Goal: Find specific page/section: Find specific page/section

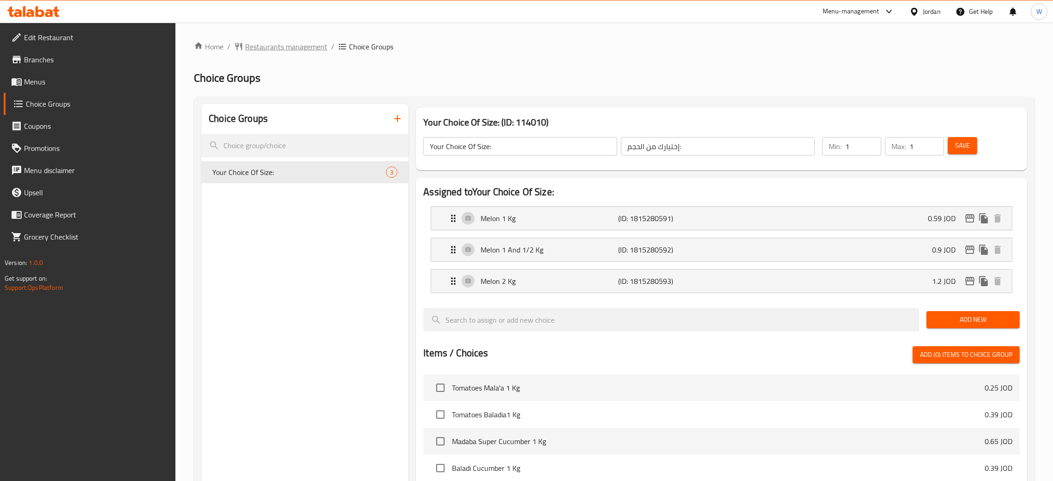
click at [297, 45] on span "Restaurants management" at bounding box center [286, 46] width 82 height 11
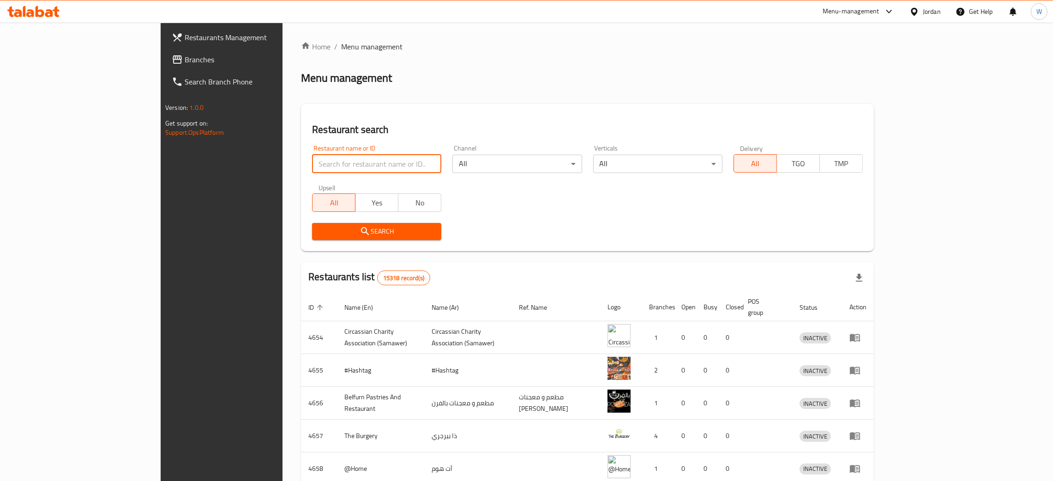
click at [312, 157] on input "search" at bounding box center [376, 164] width 129 height 18
click button "Search" at bounding box center [376, 231] width 129 height 17
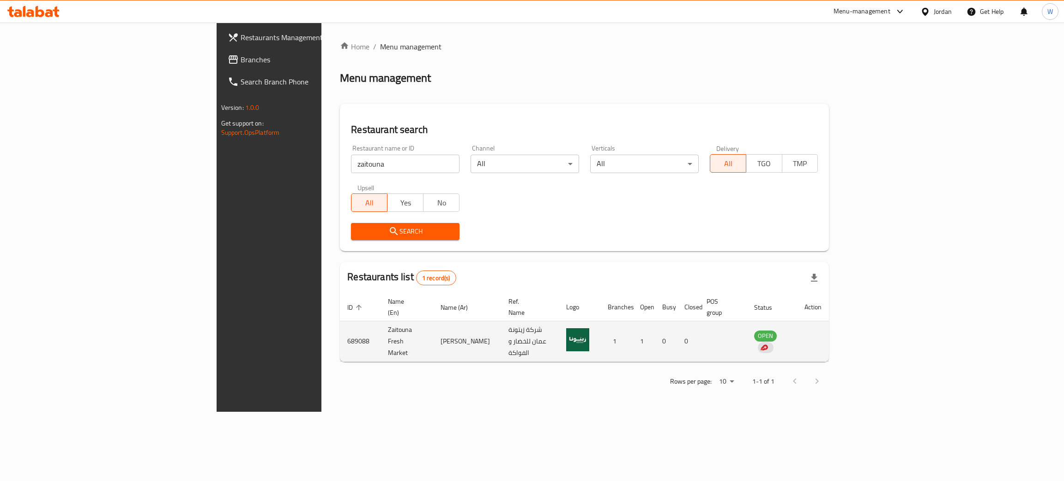
click at [340, 332] on td "689088" at bounding box center [360, 341] width 41 height 41
copy td "689088"
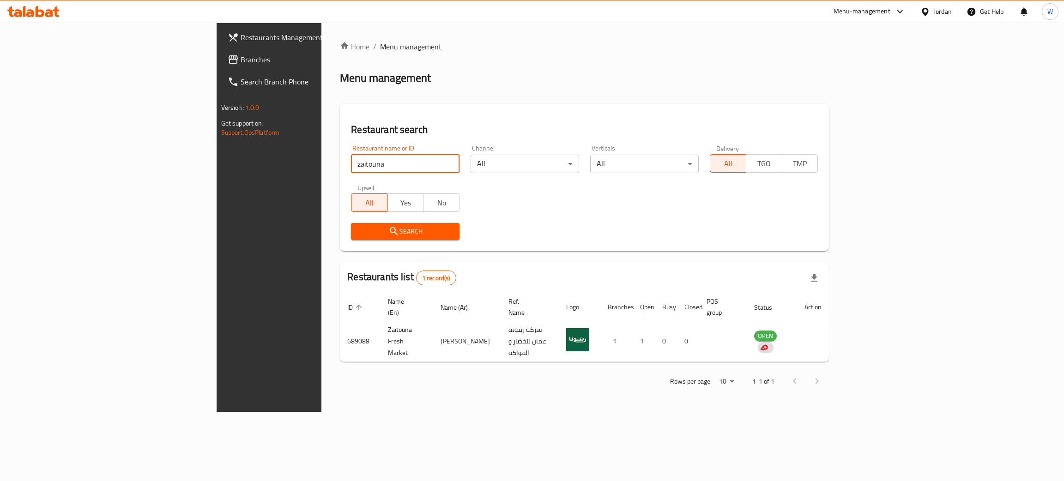
drag, startPoint x: 278, startPoint y: 157, endPoint x: 114, endPoint y: 191, distance: 167.1
click at [217, 191] on div "Restaurants Management Branches Search Branch Phone Version: 1.0.0 Get support …" at bounding box center [532, 217] width 631 height 389
click button "Search" at bounding box center [405, 231] width 108 height 17
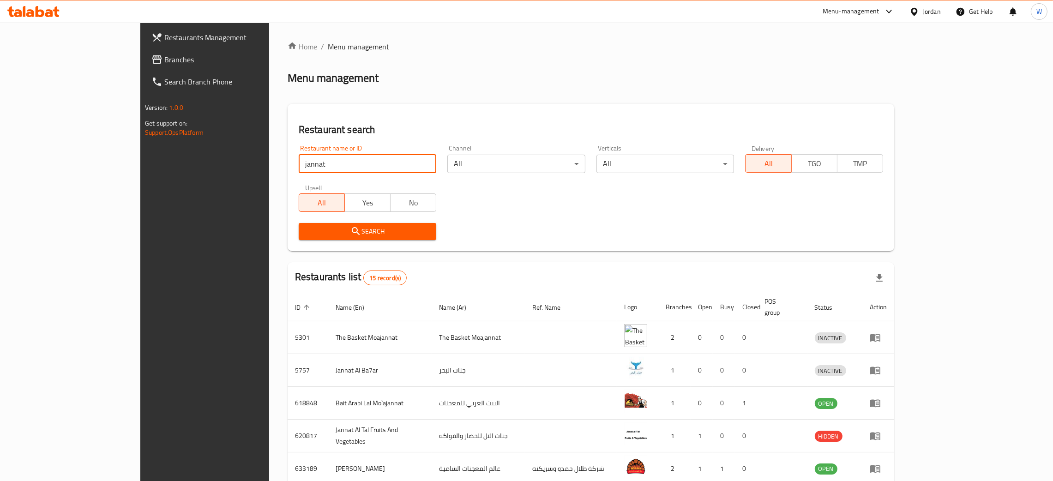
click at [140, 185] on div "Restaurants Management Branches Search Branch Phone Version: 1.0.0 Get support …" at bounding box center [526, 361] width 772 height 676
click button "Search" at bounding box center [368, 231] width 138 height 17
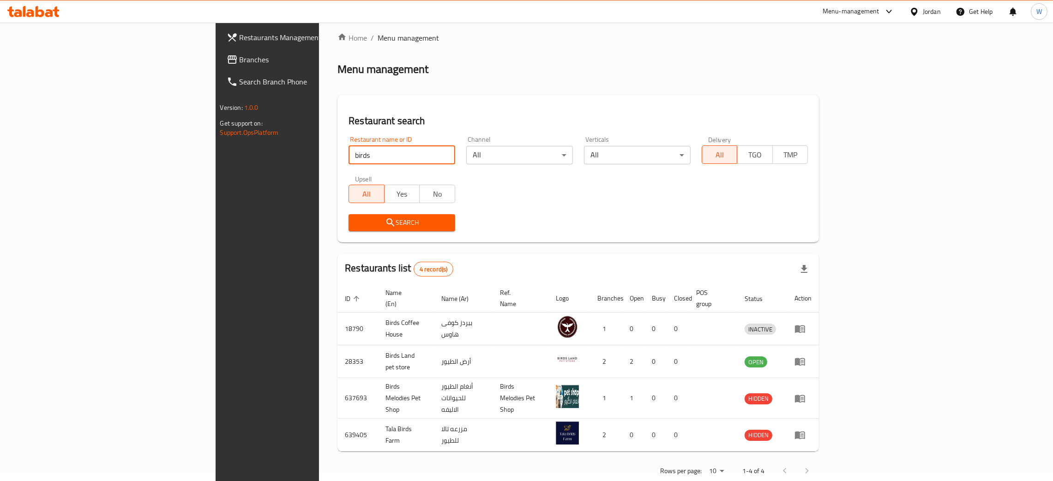
scroll to position [12, 0]
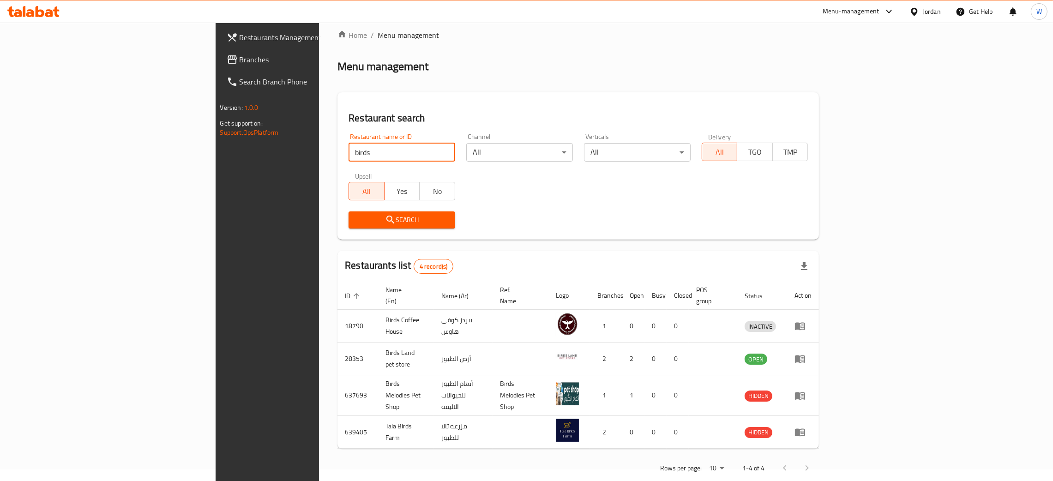
drag, startPoint x: 31, startPoint y: 171, endPoint x: 12, endPoint y: 171, distance: 18.9
click at [216, 171] on div "Restaurants Management Branches Search Branch Phone Version: 1.0.0 Get support …" at bounding box center [527, 255] width 622 height 488
click button "Search" at bounding box center [402, 219] width 107 height 17
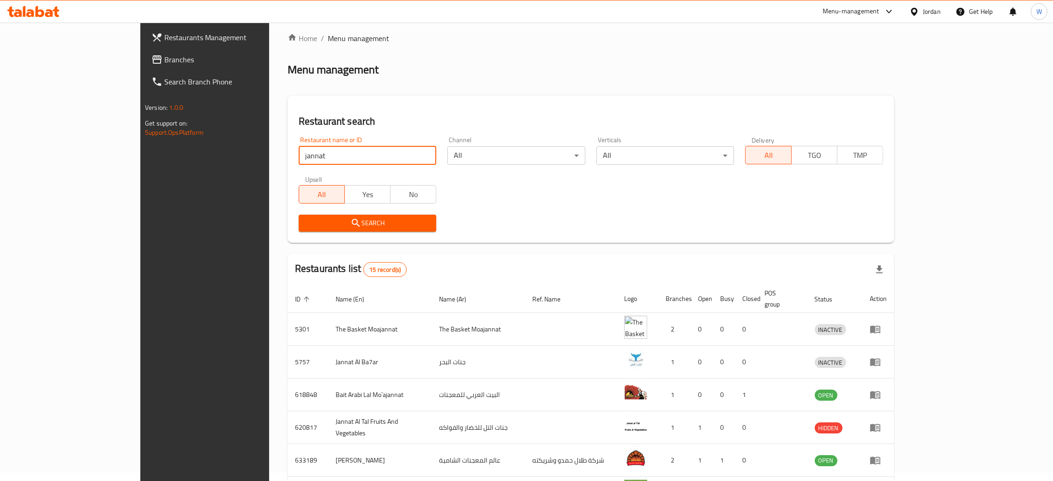
scroll to position [0, 0]
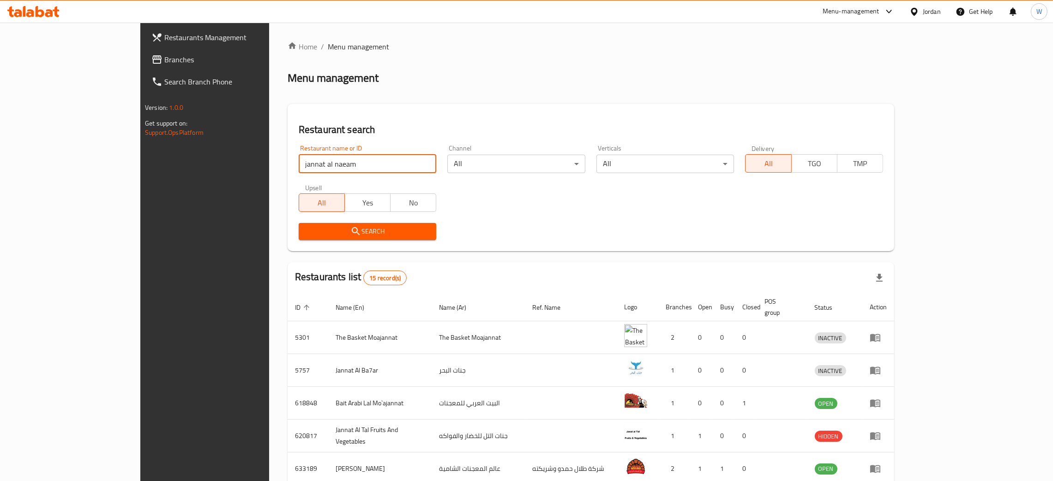
click button "Search" at bounding box center [368, 231] width 138 height 17
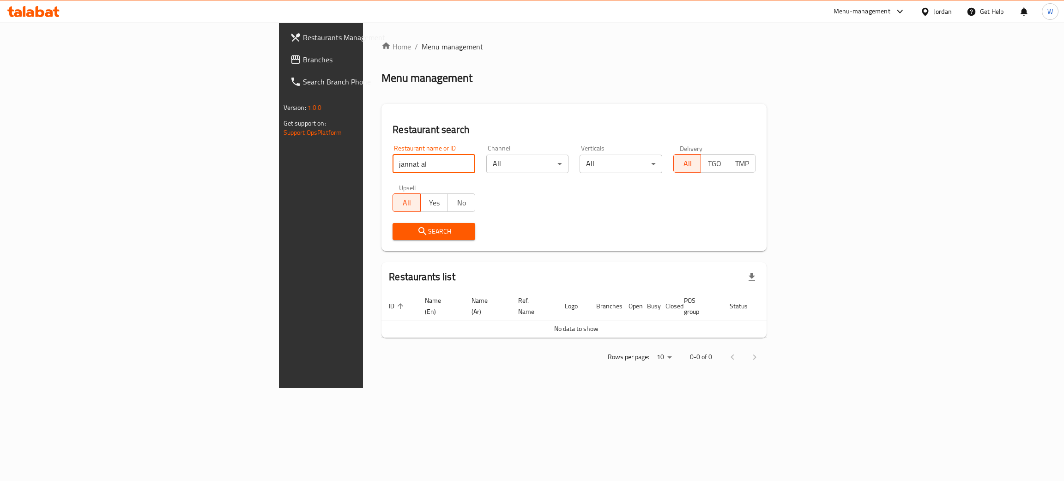
type input "jannat al"
click button "Search" at bounding box center [433, 231] width 83 height 17
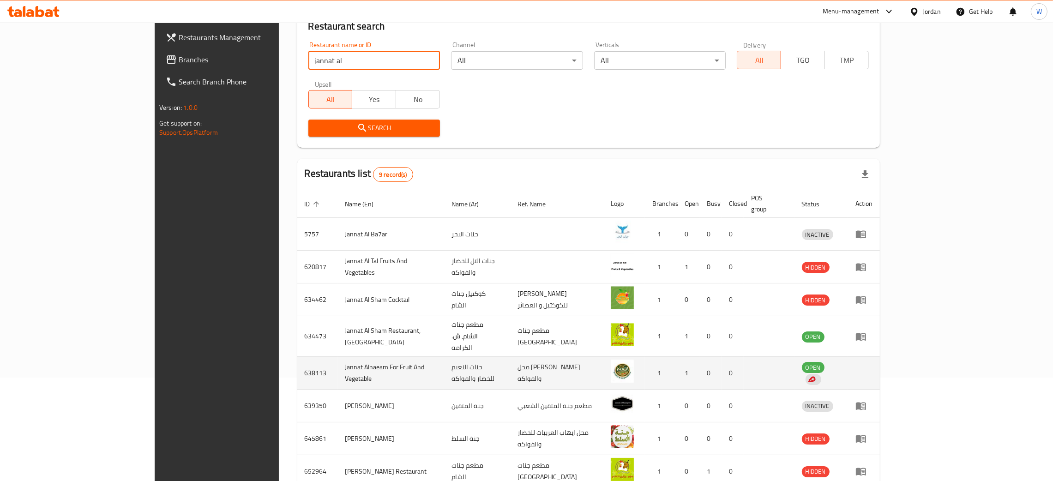
scroll to position [138, 0]
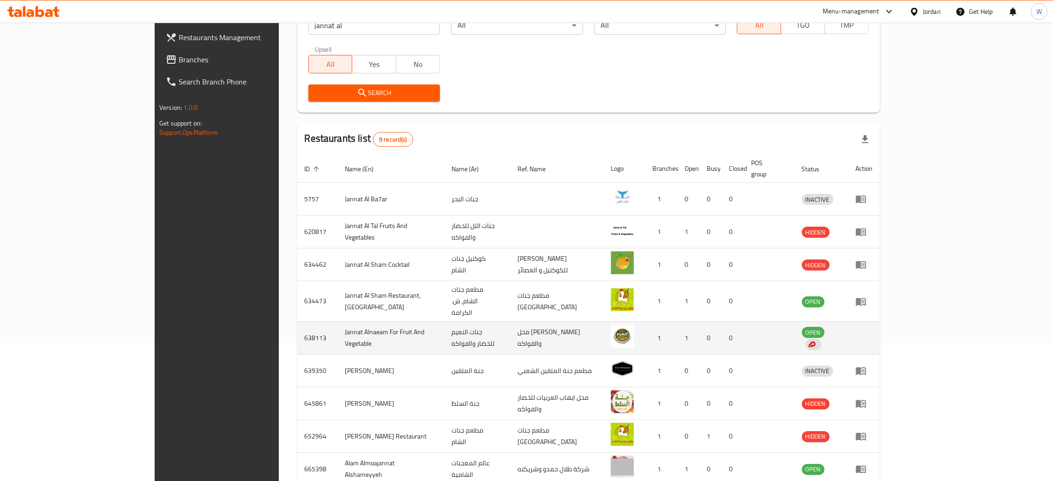
click at [338, 322] on td "Jannat Alnaeam For Fruit And Vegetable" at bounding box center [391, 338] width 106 height 33
click at [297, 322] on td "638113" at bounding box center [317, 338] width 41 height 33
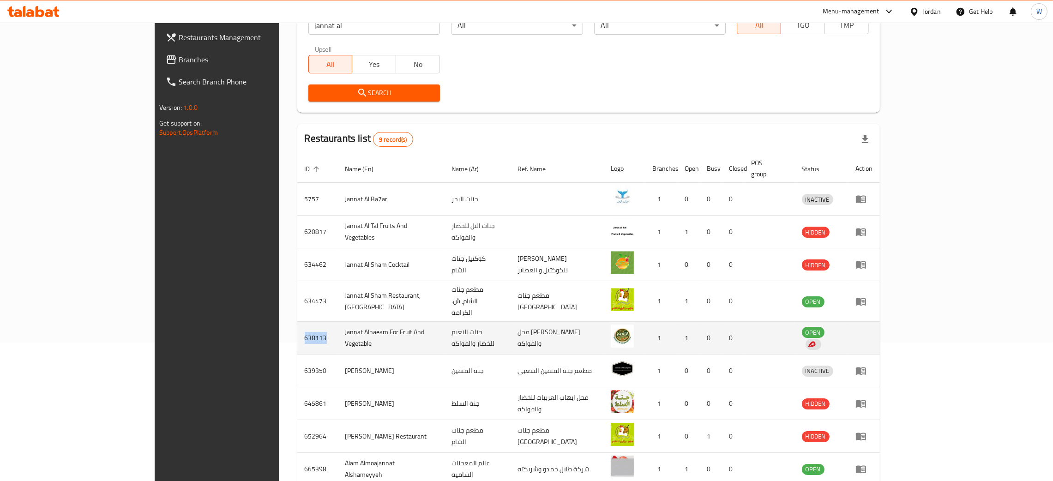
copy td "638113"
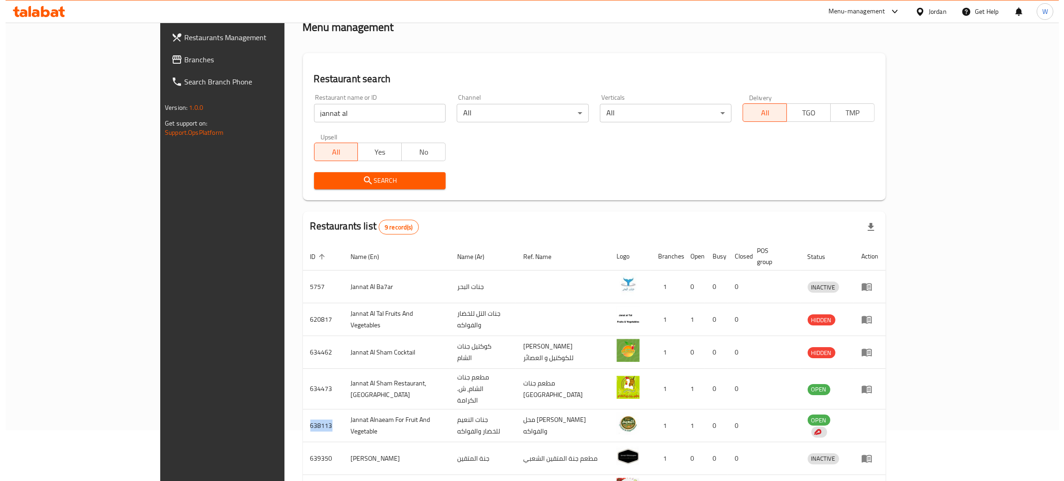
scroll to position [0, 0]
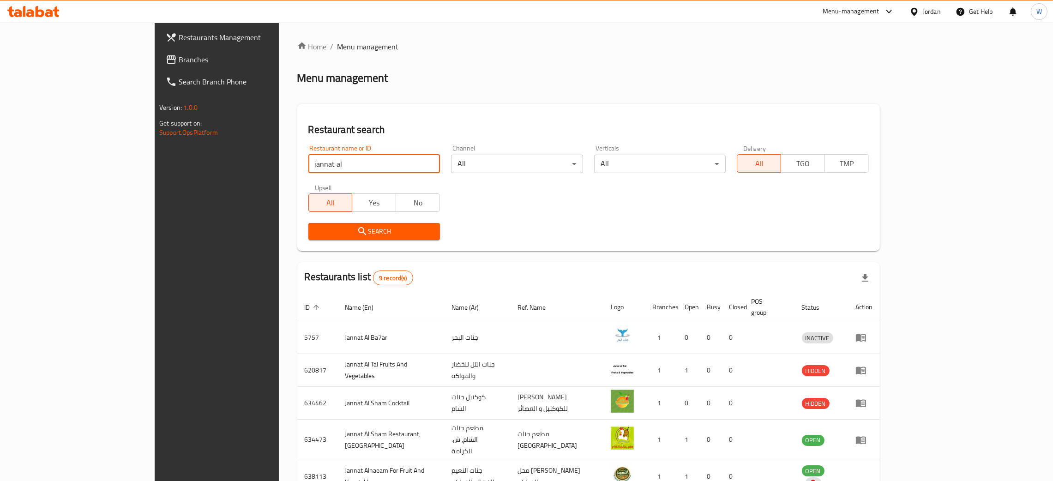
drag, startPoint x: 246, startPoint y: 176, endPoint x: 35, endPoint y: 179, distance: 210.5
click at [155, 187] on div "Restaurants Management Branches Search Branch Phone Version: 1.0.0 Get support …" at bounding box center [527, 348] width 744 height 651
type input "a"
click button "Search" at bounding box center [374, 231] width 132 height 17
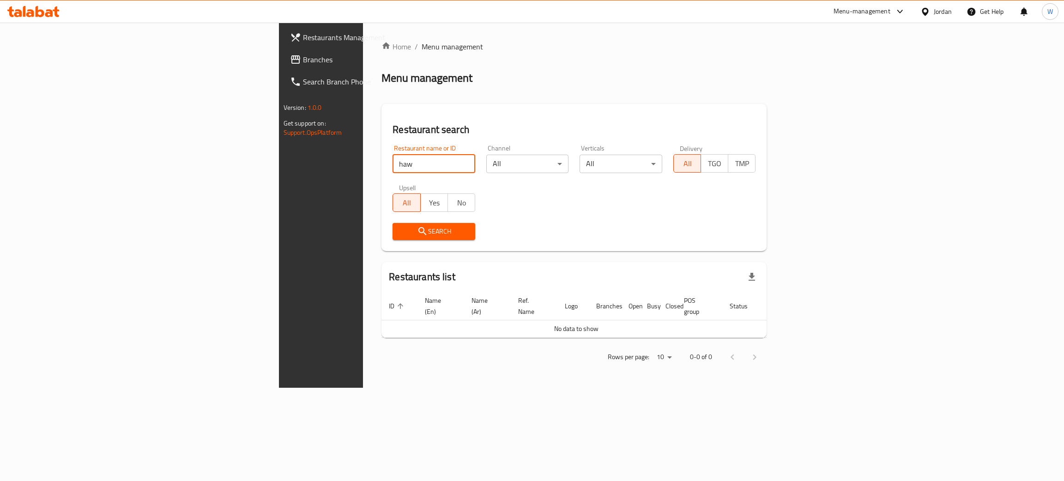
click button "Search" at bounding box center [433, 231] width 83 height 17
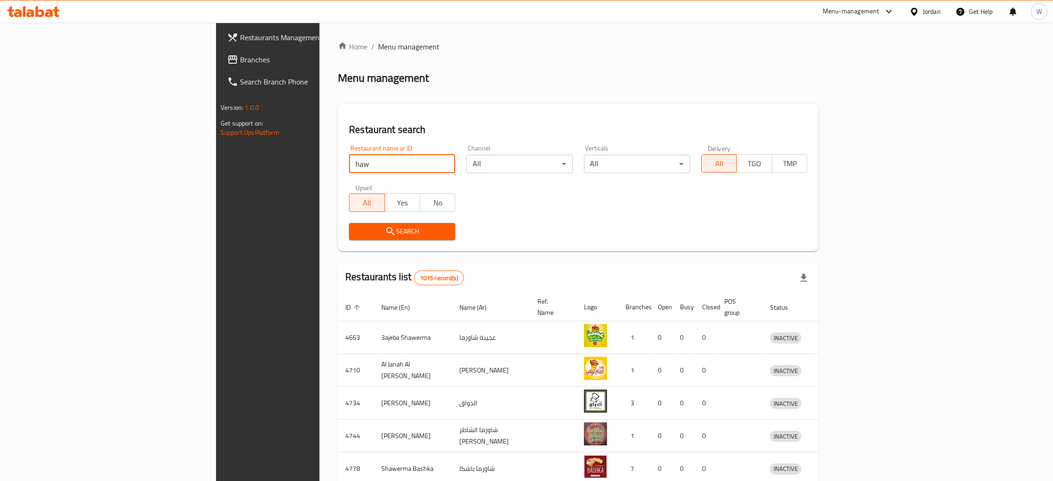
drag, startPoint x: 265, startPoint y: 158, endPoint x: 22, endPoint y: 185, distance: 245.3
click at [216, 185] on div "Restaurants Management Branches Search Branch Phone Version: 1.0.0 Get support …" at bounding box center [526, 361] width 621 height 676
type input "[PERSON_NAME]"
click at [356, 228] on span "Search" at bounding box center [401, 232] width 91 height 12
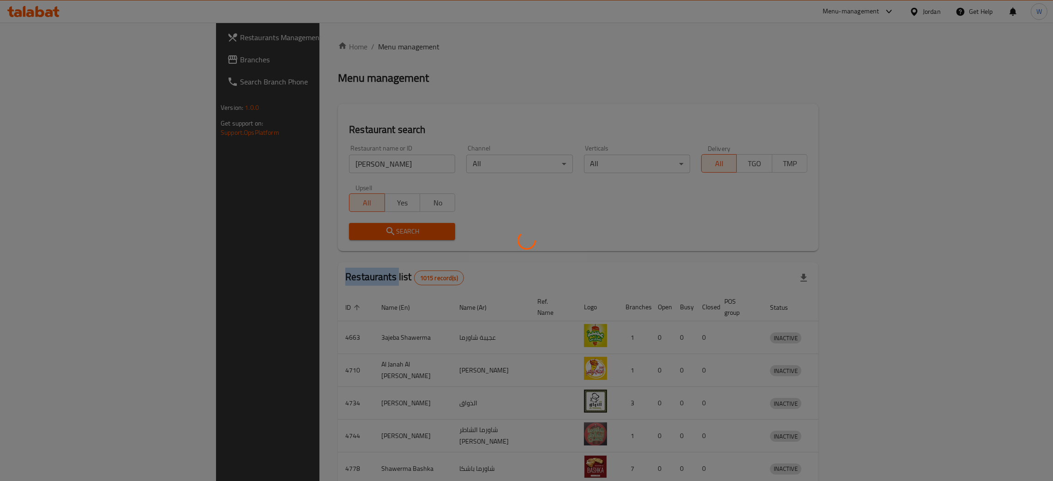
click at [313, 228] on div at bounding box center [526, 240] width 1053 height 481
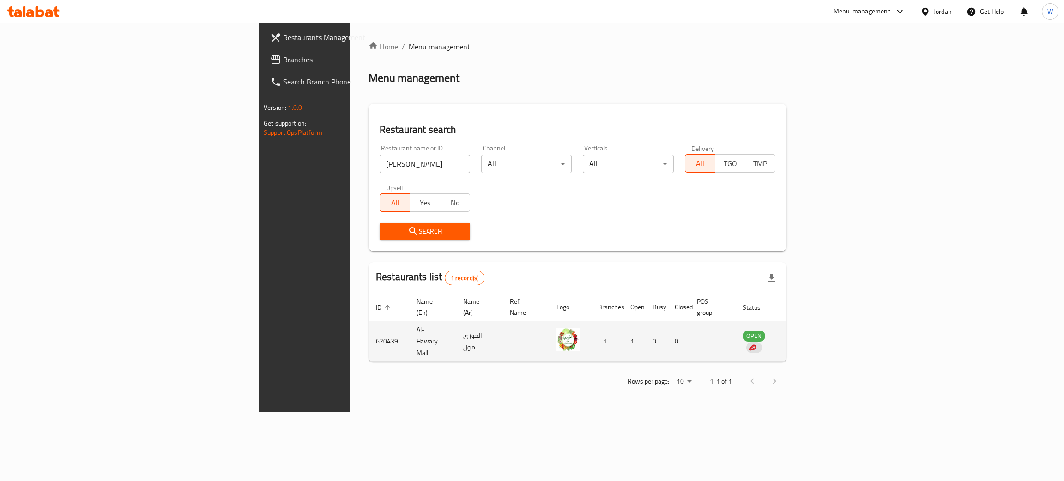
click at [368, 329] on td "620439" at bounding box center [388, 341] width 41 height 41
copy td "620439"
